Goal: Find specific page/section: Find specific page/section

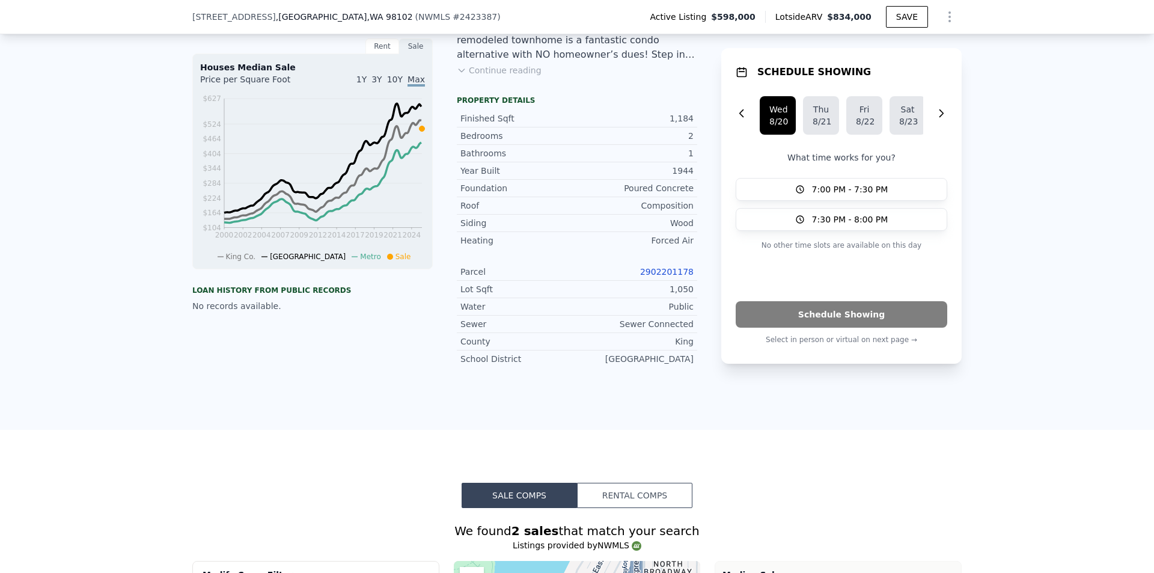
scroll to position [176, 0]
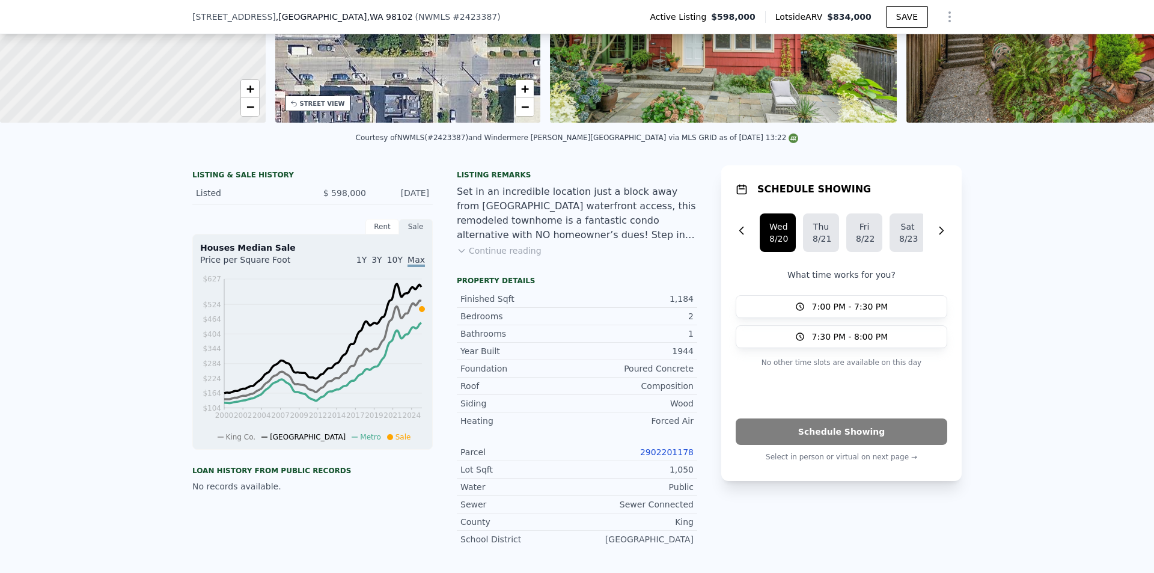
click at [462, 257] on button "Continue reading" at bounding box center [499, 251] width 85 height 12
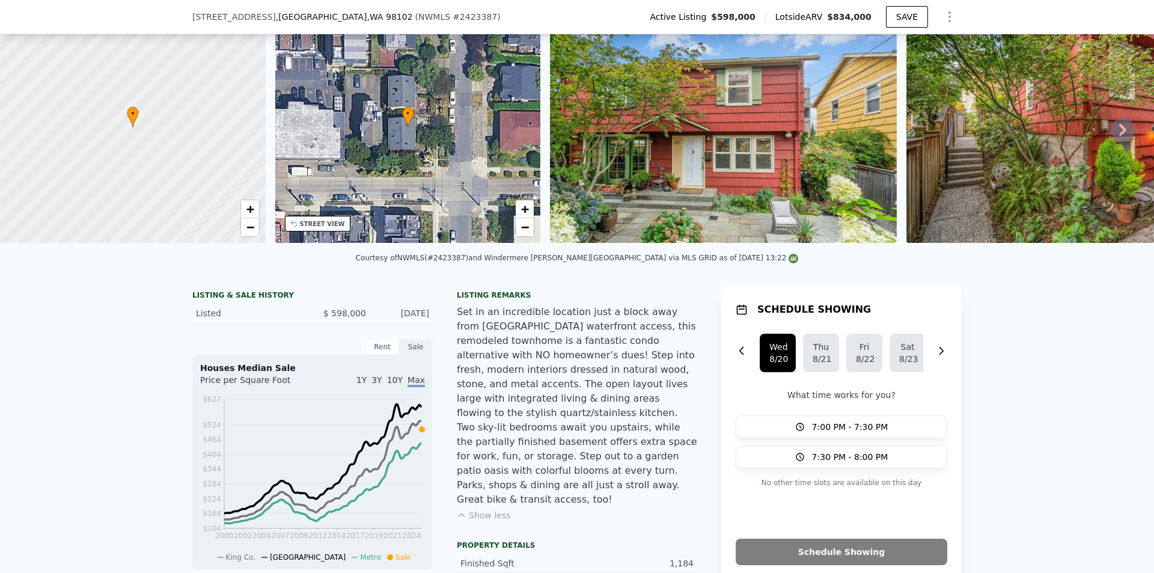
scroll to position [0, 0]
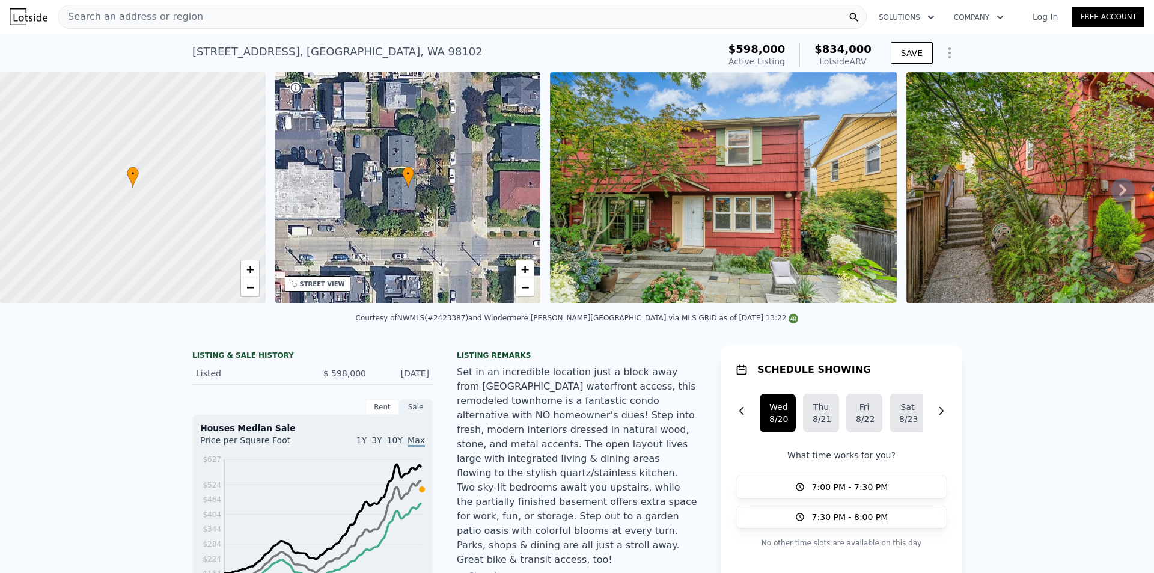
click at [700, 251] on img at bounding box center [723, 187] width 346 height 231
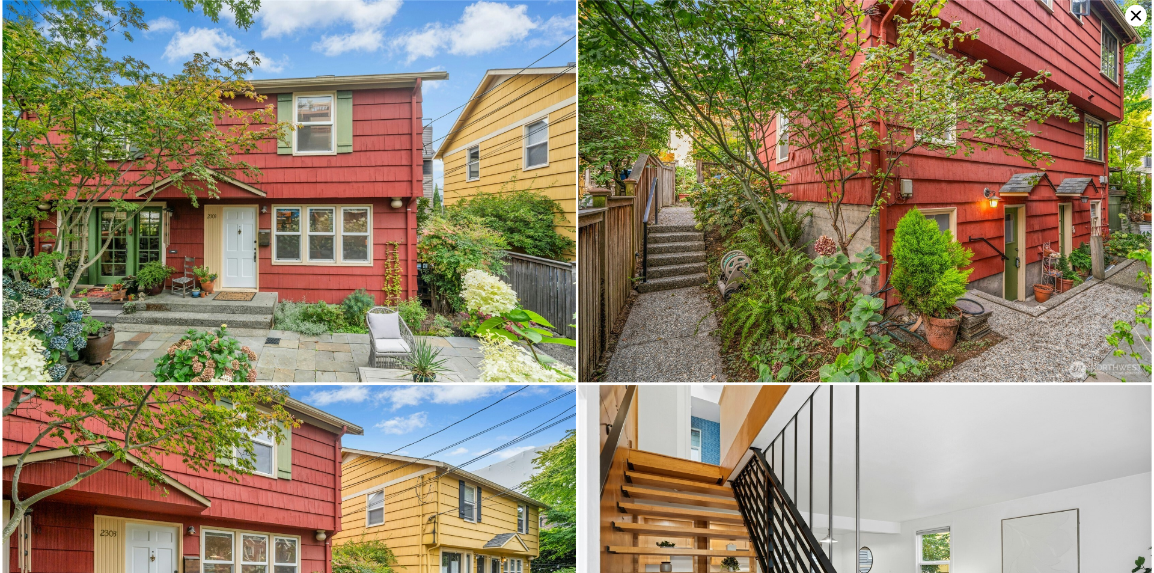
click at [678, 330] on img at bounding box center [865, 191] width 574 height 382
click at [429, 499] on img at bounding box center [289, 576] width 574 height 382
drag, startPoint x: 432, startPoint y: 498, endPoint x: 394, endPoint y: 406, distance: 98.7
click at [394, 406] on img at bounding box center [289, 576] width 574 height 382
click at [435, 287] on img at bounding box center [289, 191] width 574 height 382
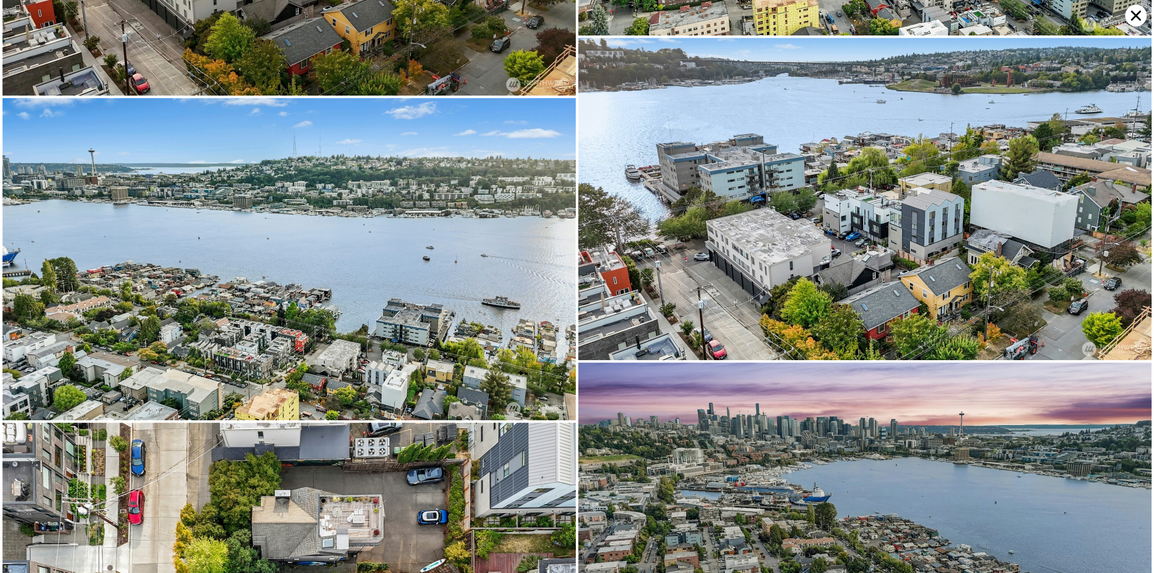
scroll to position [4969, 0]
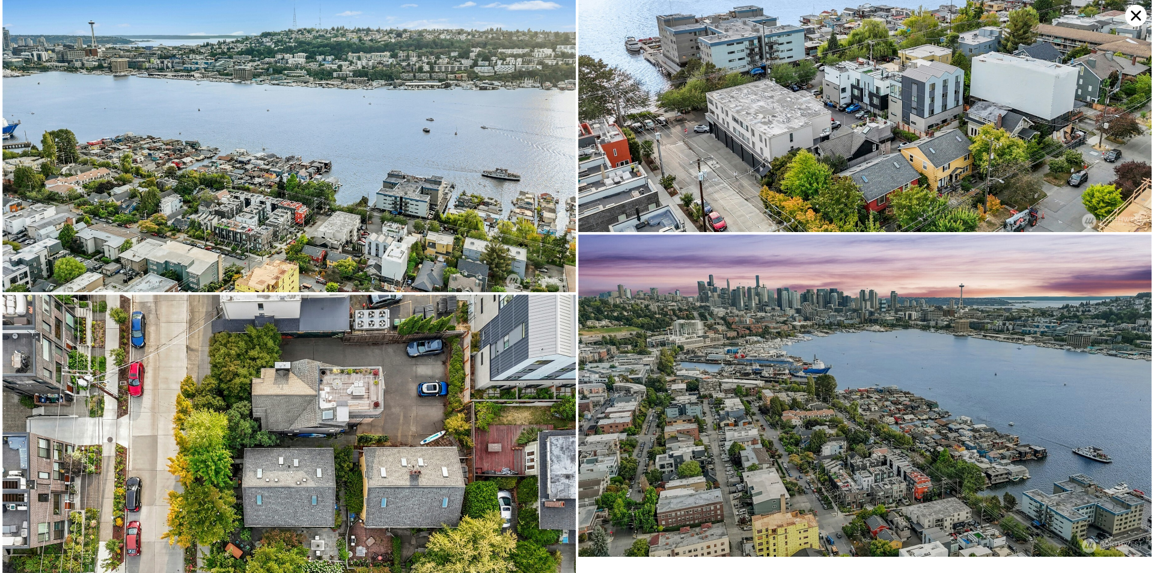
click at [1129, 17] on icon at bounding box center [1136, 16] width 22 height 22
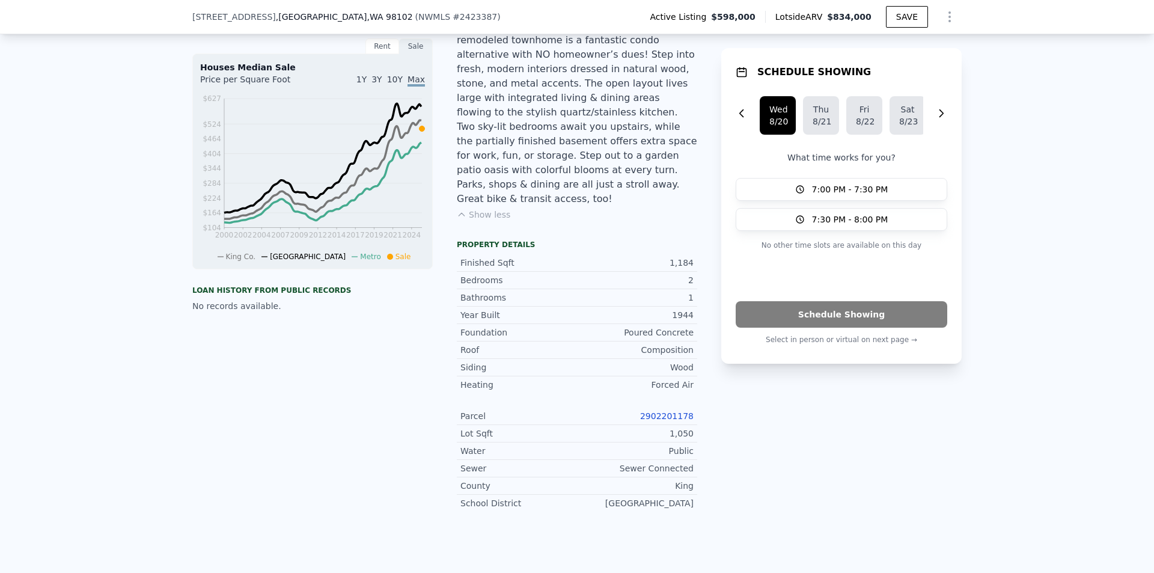
scroll to position [0, 0]
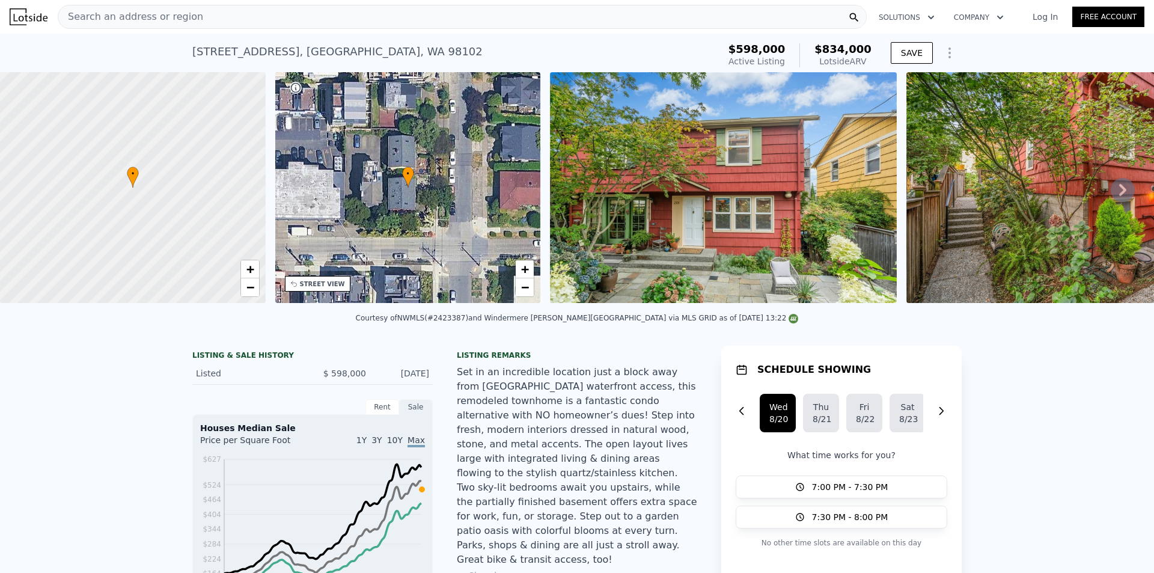
click at [720, 234] on img at bounding box center [723, 187] width 346 height 231
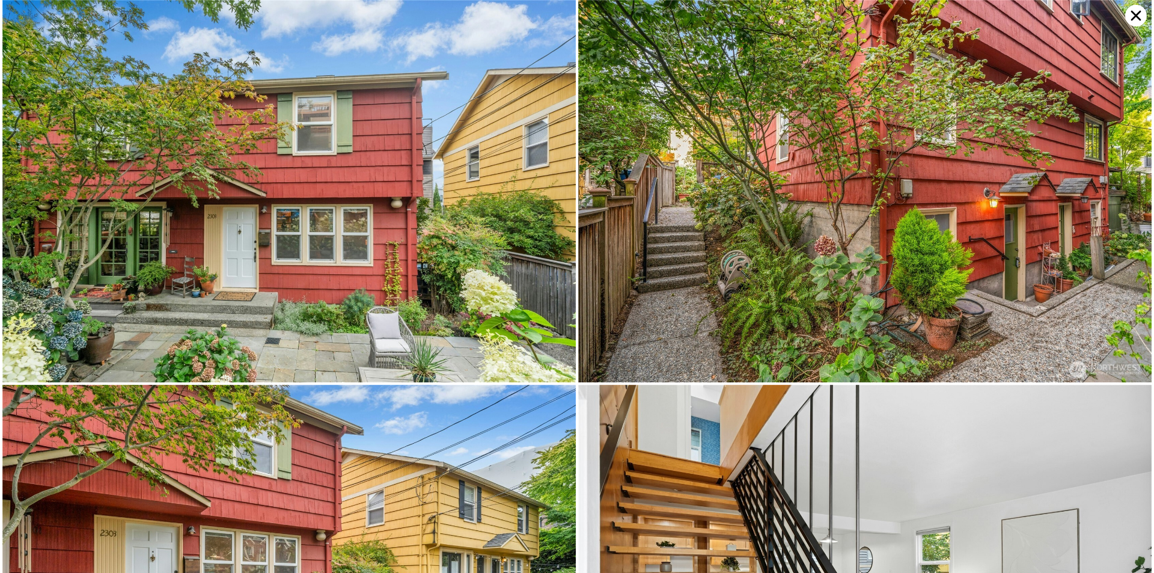
click at [456, 288] on img at bounding box center [289, 191] width 574 height 382
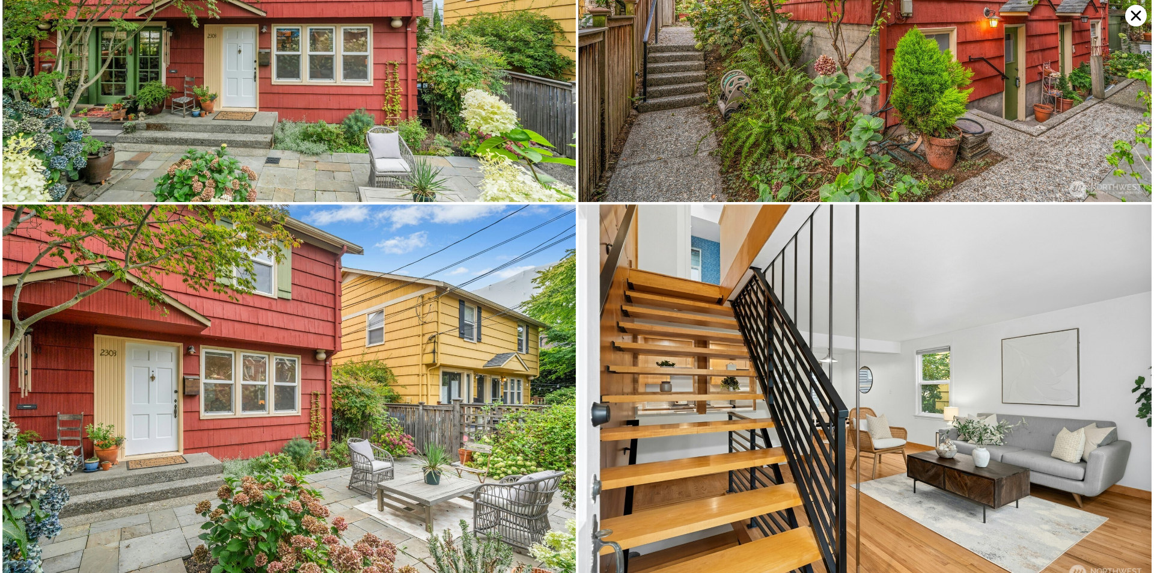
scroll to position [382, 0]
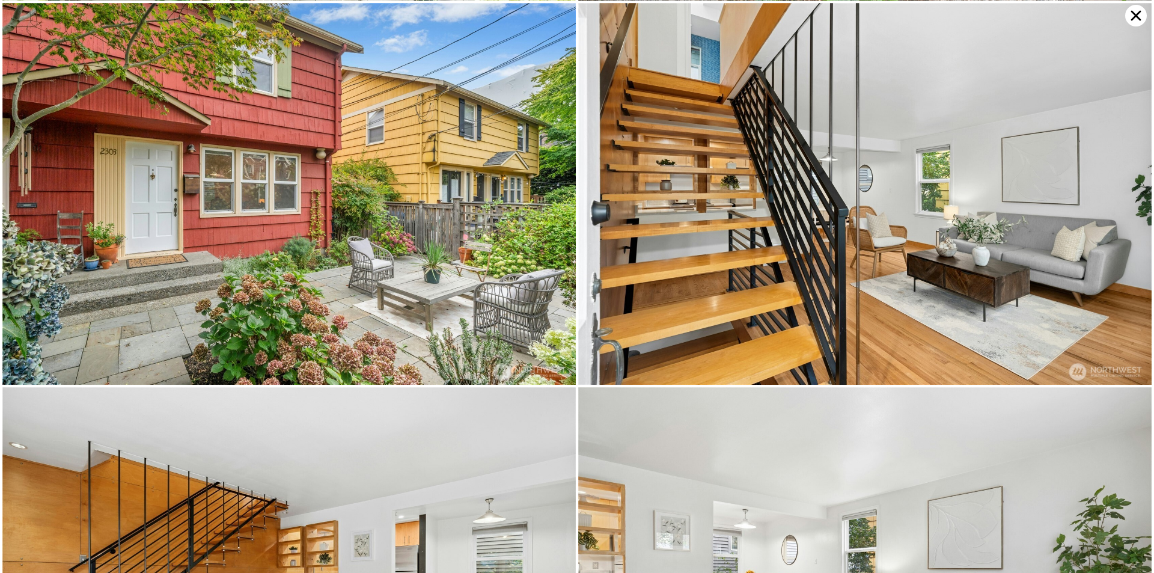
click at [1133, 19] on icon at bounding box center [1136, 16] width 10 height 10
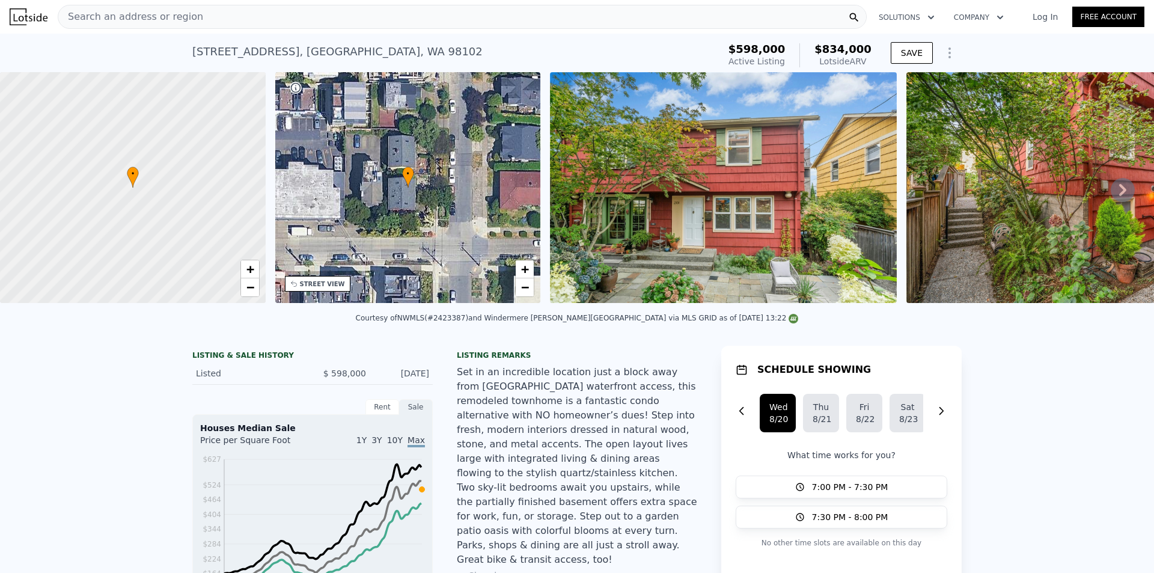
click at [171, 12] on span "Search an address or region" at bounding box center [130, 17] width 145 height 14
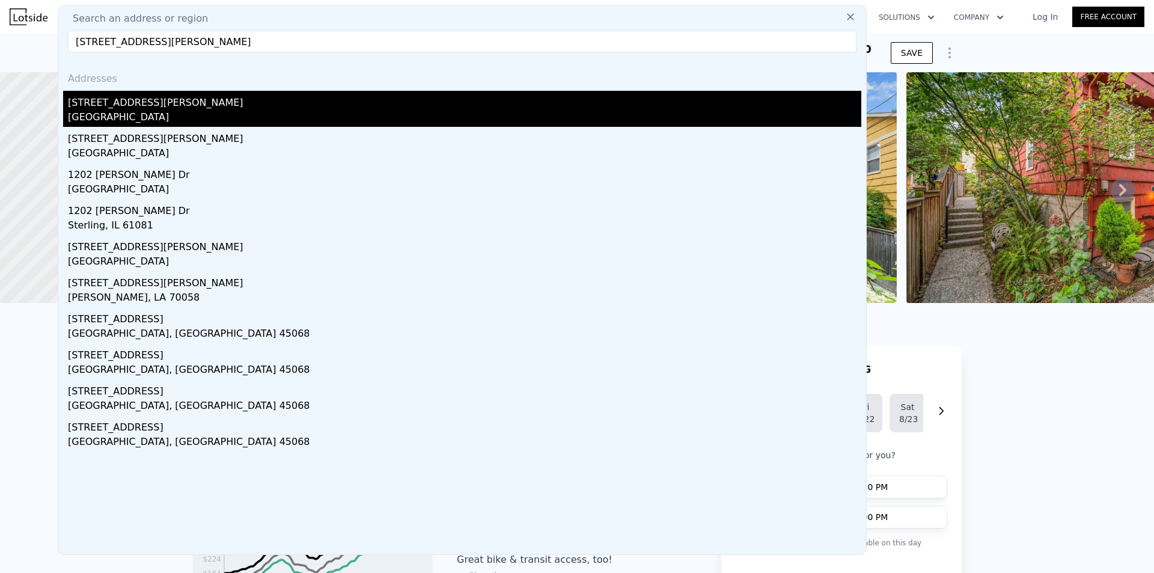
type input "[STREET_ADDRESS][PERSON_NAME]"
click at [121, 103] on div "[STREET_ADDRESS][PERSON_NAME]" at bounding box center [465, 100] width 794 height 19
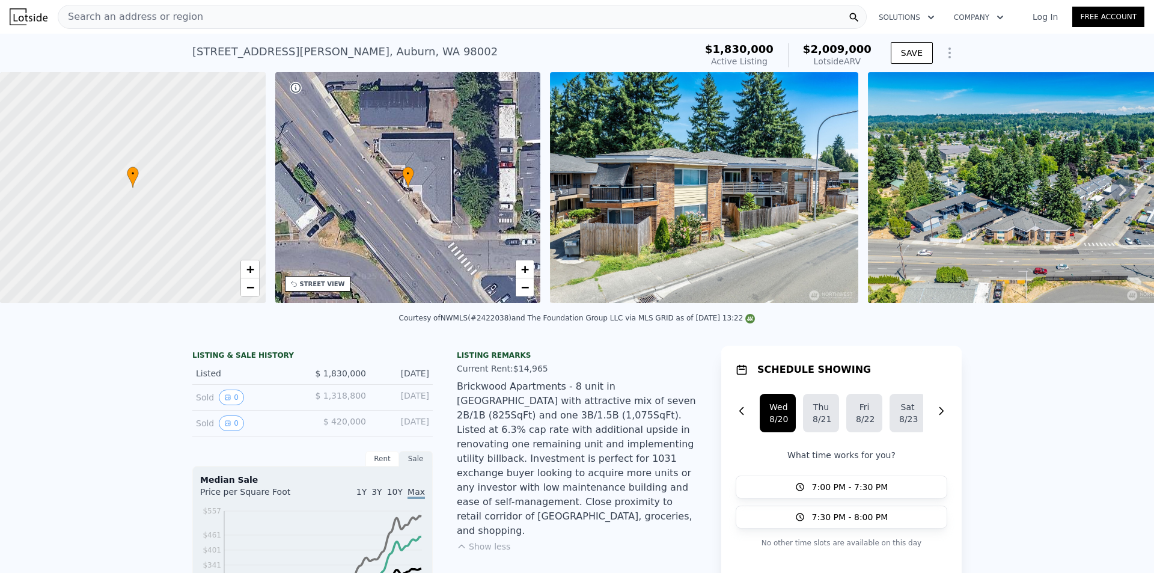
click at [13, 13] on img at bounding box center [29, 16] width 38 height 17
